Goal: Transaction & Acquisition: Subscribe to service/newsletter

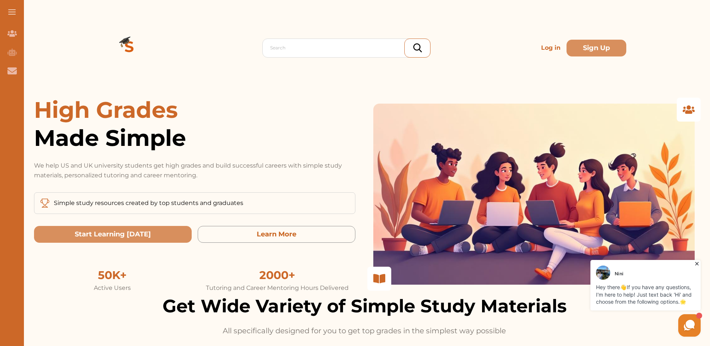
click at [550, 48] on p "Log in" at bounding box center [550, 47] width 25 height 15
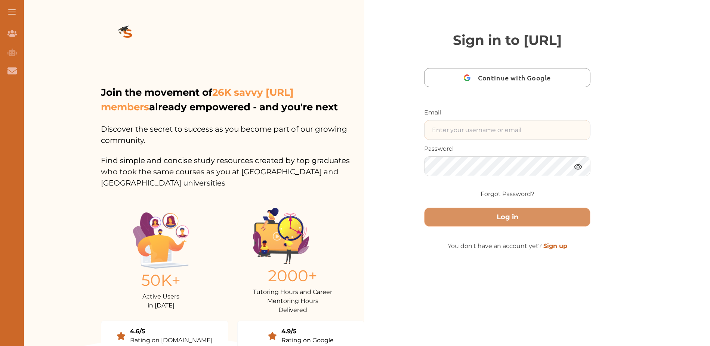
paste input "webdevchannels@gmail.com"
type input "webdevchannels@gmail.com"
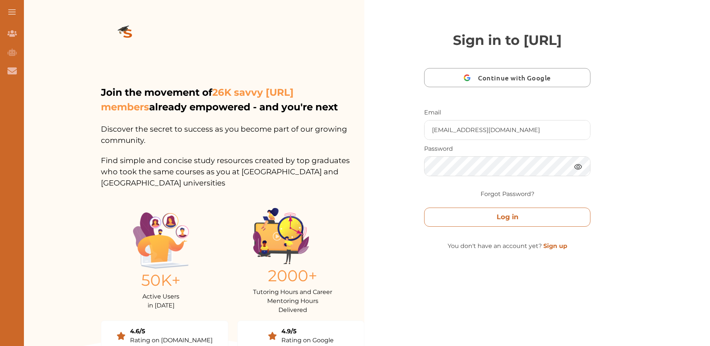
click at [505, 226] on button "Log in" at bounding box center [507, 216] width 166 height 19
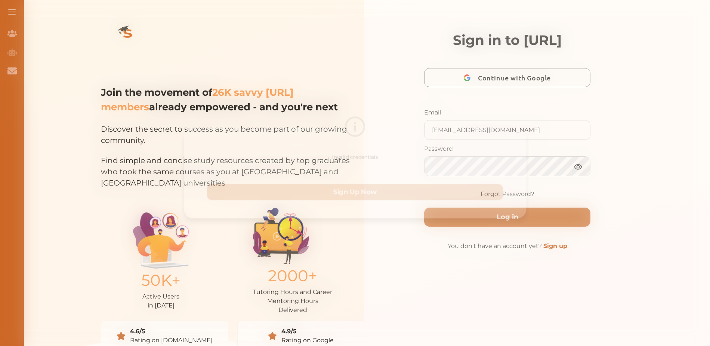
click at [521, 271] on div "Invalid credentials Sign Up Now" at bounding box center [355, 173] width 710 height 346
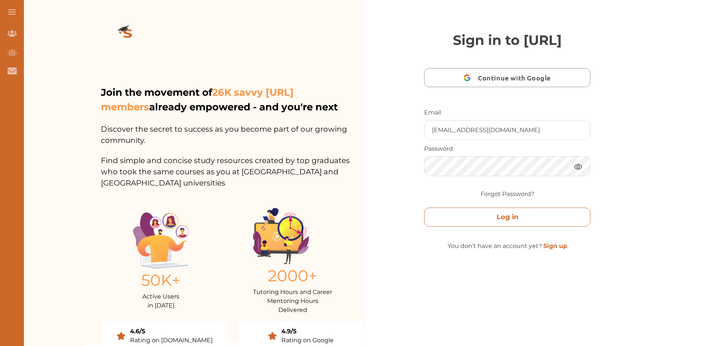
click at [534, 226] on button "Log in" at bounding box center [507, 216] width 166 height 19
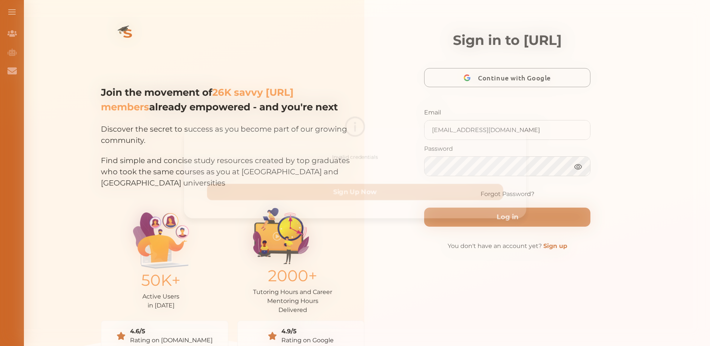
click at [558, 137] on div "Invalid credentials Sign Up Now" at bounding box center [355, 173] width 710 height 346
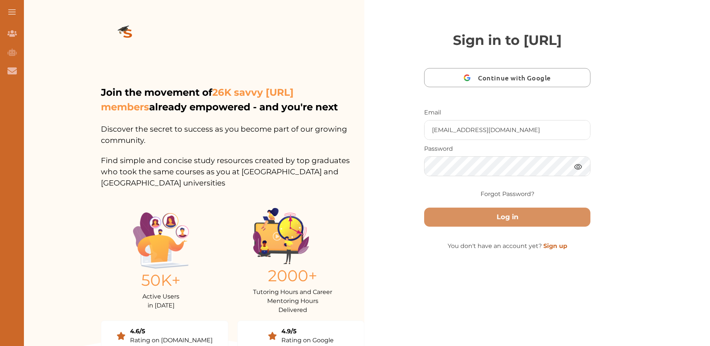
click at [554, 249] on link "Sign up" at bounding box center [555, 245] width 24 height 7
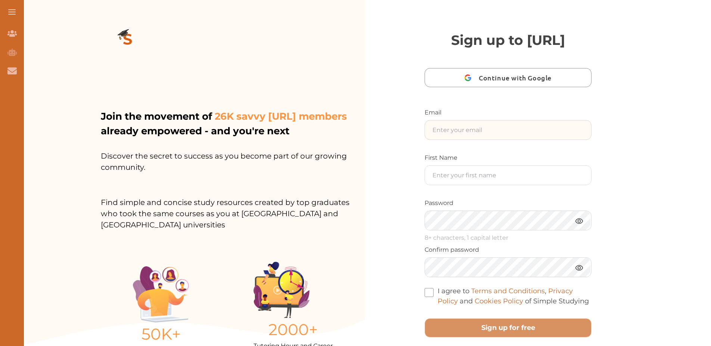
paste input "webdevchannels@gmail.com"
type input "webdevchannels@gmail.com"
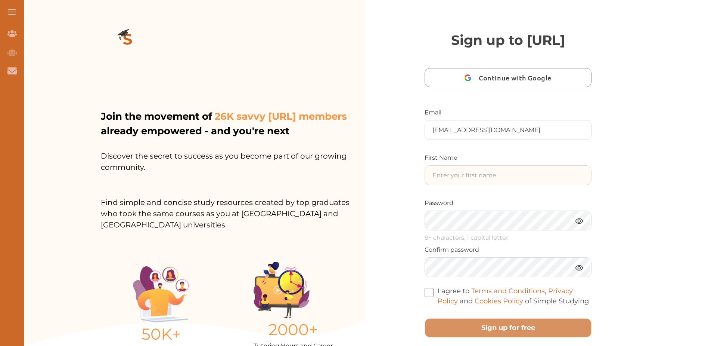
paste input "Radhika Sharma"
click at [458, 185] on input "Radhika Sharma" at bounding box center [508, 175] width 166 height 19
type input "Radhika.[PERSON_NAME]"
click at [428, 297] on span at bounding box center [429, 292] width 9 height 9
click at [589, 296] on input "I agree to Terms and Conditions , Privacy Policy and Cookies Policy of Simple S…" at bounding box center [589, 296] width 0 height 0
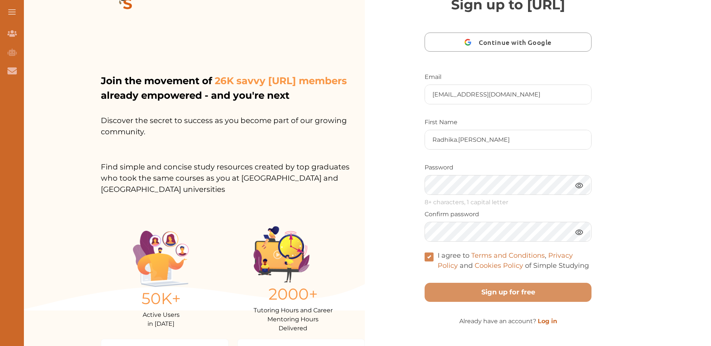
scroll to position [46, 0]
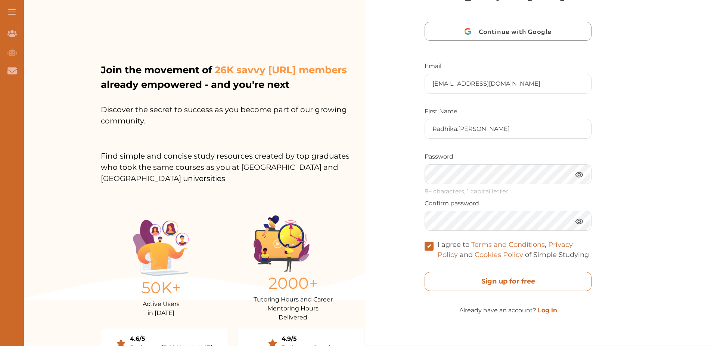
click at [508, 291] on free "Sign up for free" at bounding box center [508, 281] width 167 height 19
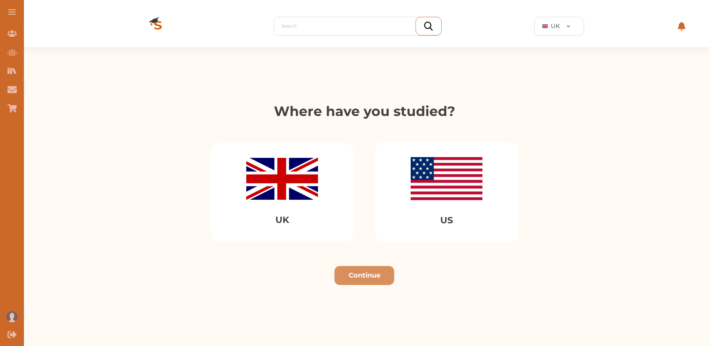
click at [275, 160] on img at bounding box center [282, 179] width 72 height 42
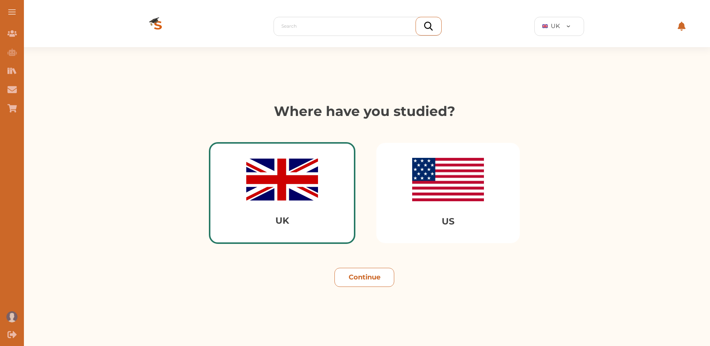
click at [378, 280] on button "Continue" at bounding box center [364, 277] width 60 height 19
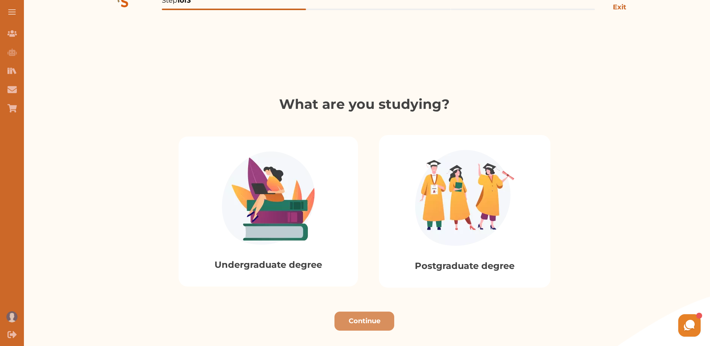
scroll to position [88, 0]
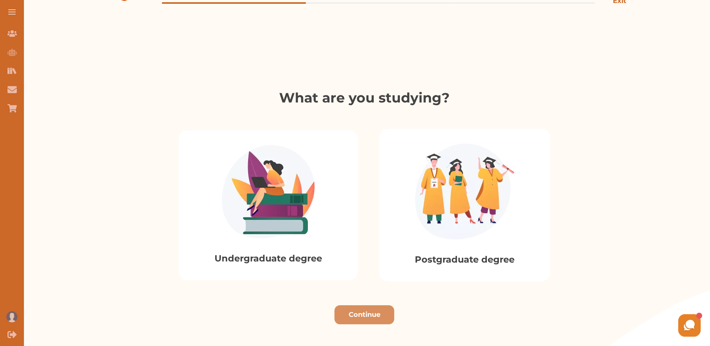
click at [260, 229] on img at bounding box center [268, 191] width 93 height 93
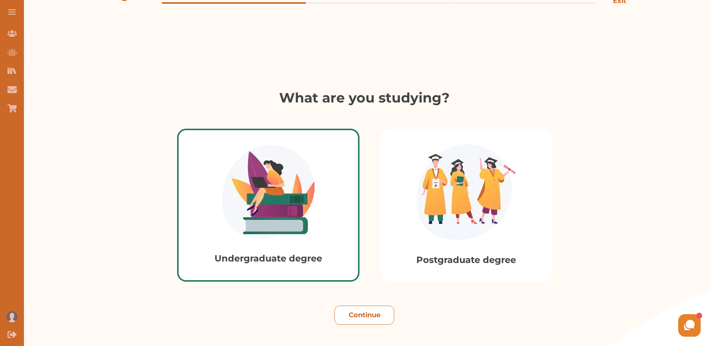
click at [376, 316] on button "Continue" at bounding box center [364, 314] width 60 height 19
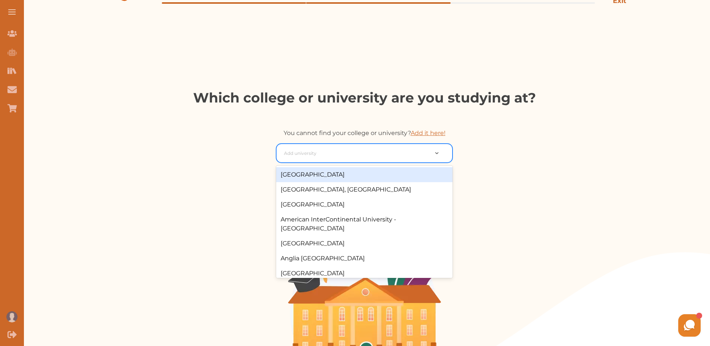
click at [370, 149] on div at bounding box center [356, 153] width 144 height 10
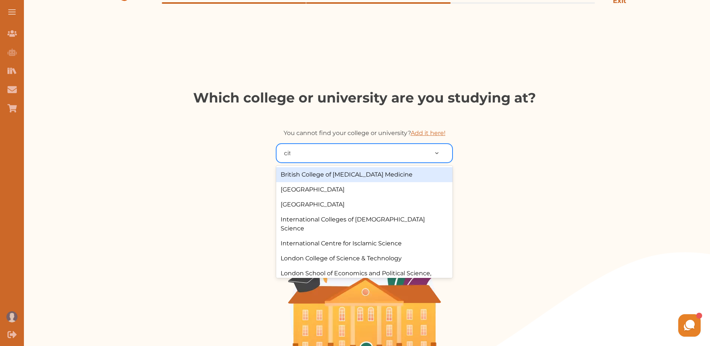
type input "city"
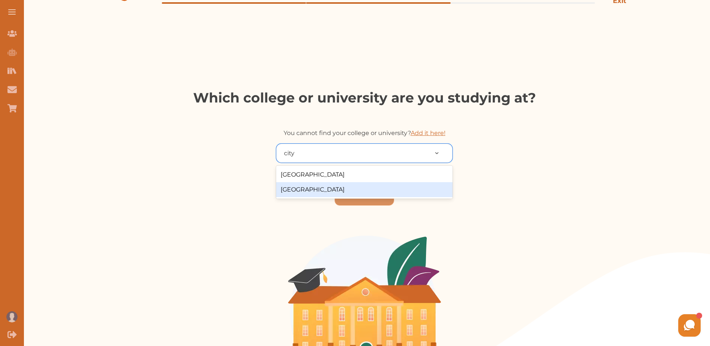
click at [352, 186] on div "[GEOGRAPHIC_DATA]" at bounding box center [364, 189] width 176 height 15
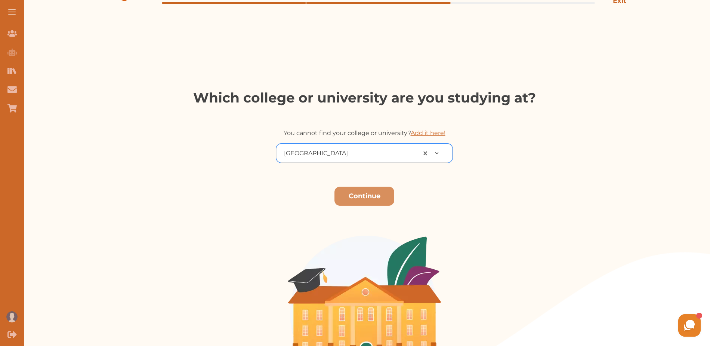
click at [365, 206] on div "option [GEOGRAPHIC_DATA], selected. [GEOGRAPHIC_DATA] Continue" at bounding box center [364, 271] width 691 height 256
click at [365, 196] on button "Continue" at bounding box center [364, 195] width 60 height 19
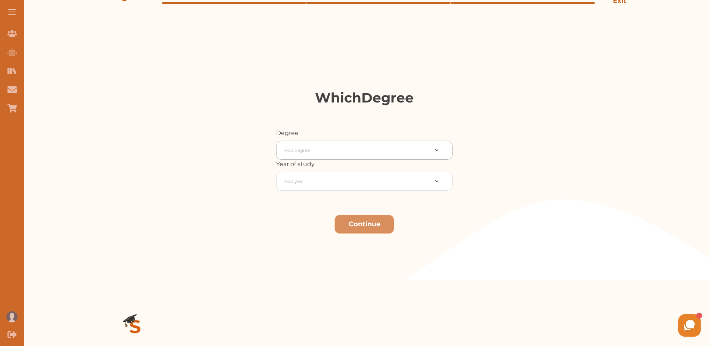
click at [323, 143] on div "Add degree" at bounding box center [364, 150] width 176 height 19
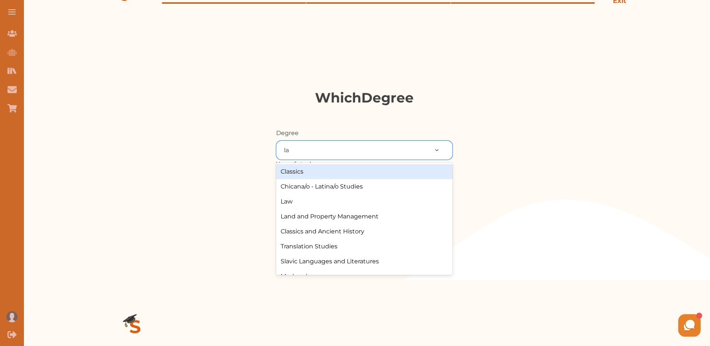
type input "law"
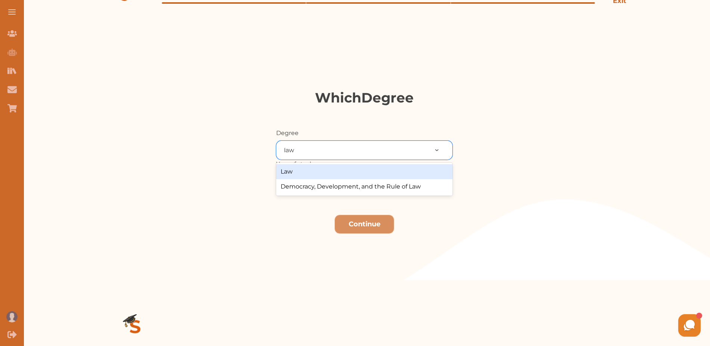
click at [302, 165] on div "Law" at bounding box center [364, 171] width 176 height 15
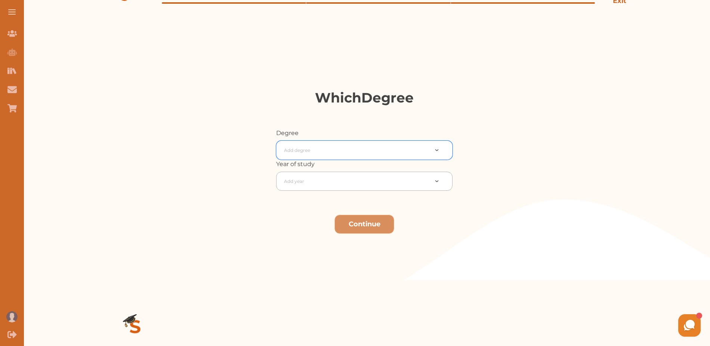
click at [308, 177] on div at bounding box center [356, 181] width 144 height 10
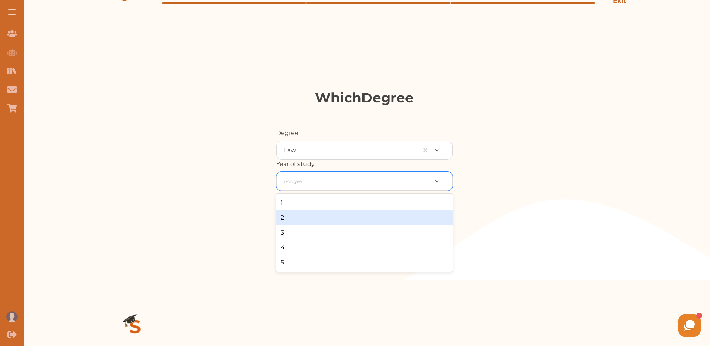
click at [309, 216] on div "2" at bounding box center [364, 217] width 176 height 15
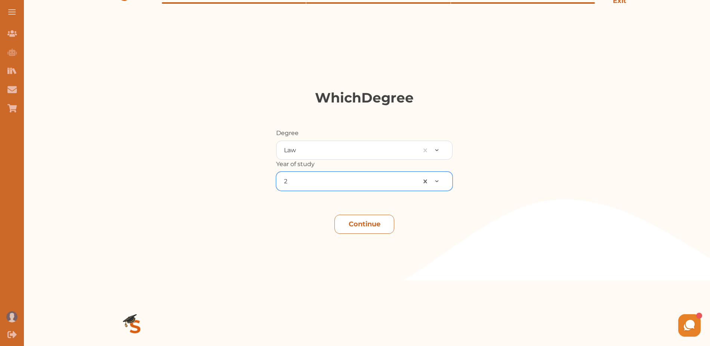
click at [370, 223] on button "Continue" at bounding box center [364, 223] width 60 height 19
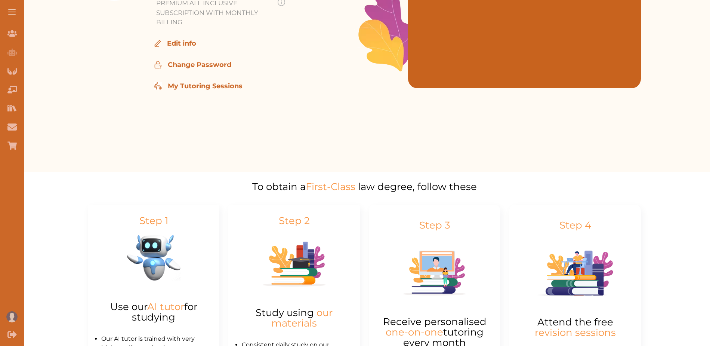
scroll to position [336, 0]
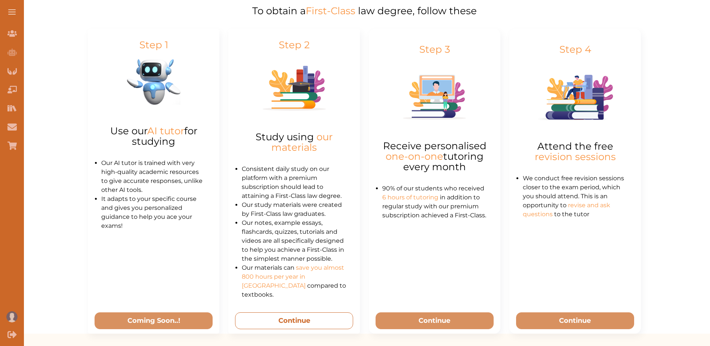
click at [313, 312] on button "Continue" at bounding box center [294, 320] width 118 height 17
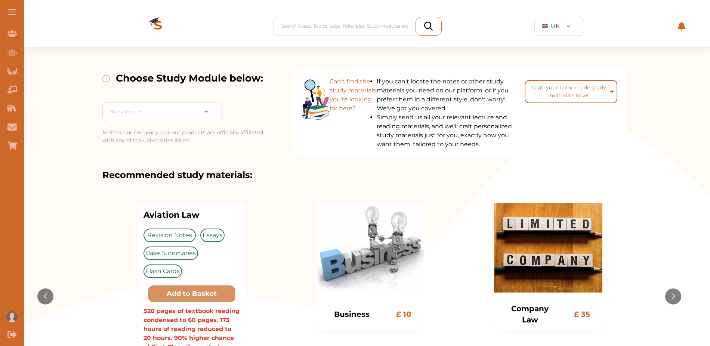
click at [195, 229] on div "Revision Notes Essays Case Summaries Flash Cards" at bounding box center [191, 252] width 96 height 49
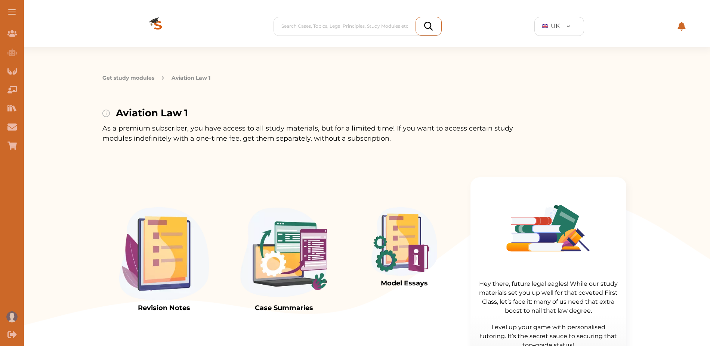
click at [247, 126] on p "As a premium subscriber, you have access to all study materials, but for a limi…" at bounding box center [316, 133] width 428 height 20
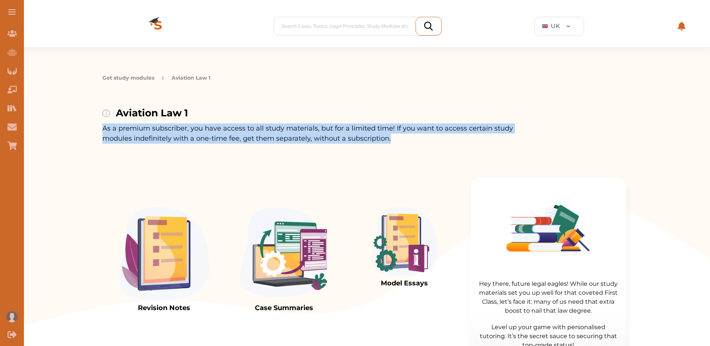
click at [247, 126] on p "As a premium subscriber, you have access to all study materials, but for a limi…" at bounding box center [316, 133] width 428 height 20
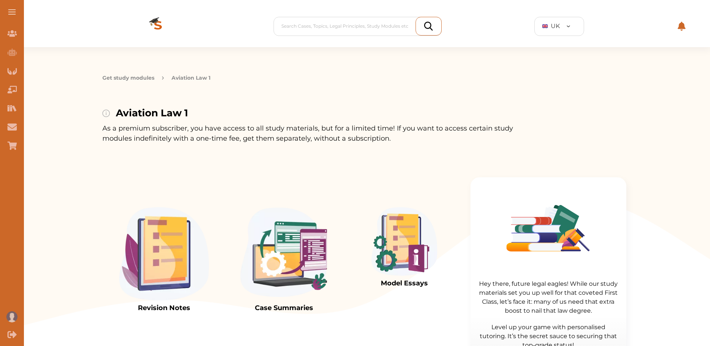
click at [258, 115] on div "Aviation Law 1" at bounding box center [316, 113] width 428 height 15
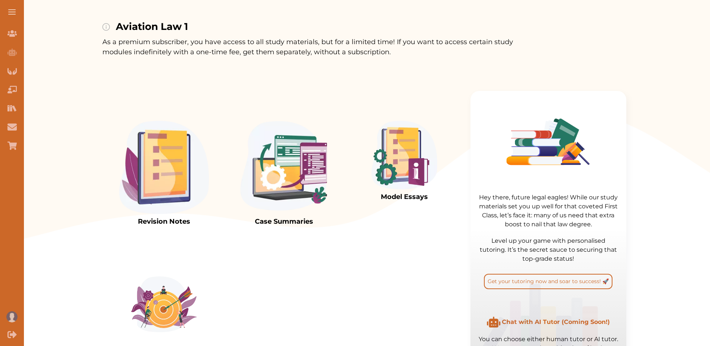
scroll to position [86, 0]
